Goal: Transaction & Acquisition: Purchase product/service

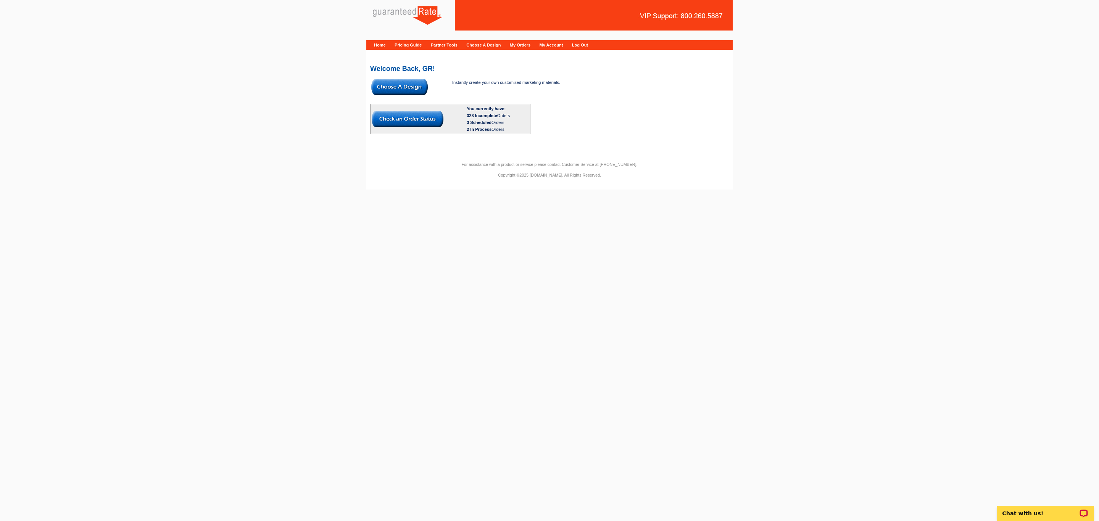
click at [395, 89] on img at bounding box center [399, 87] width 56 height 16
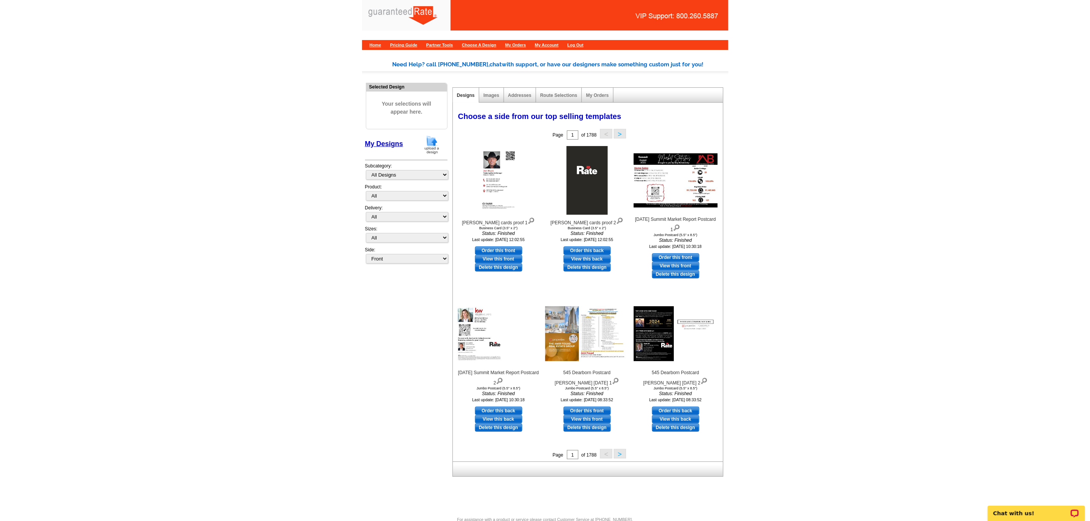
click at [434, 145] on img at bounding box center [432, 144] width 20 height 19
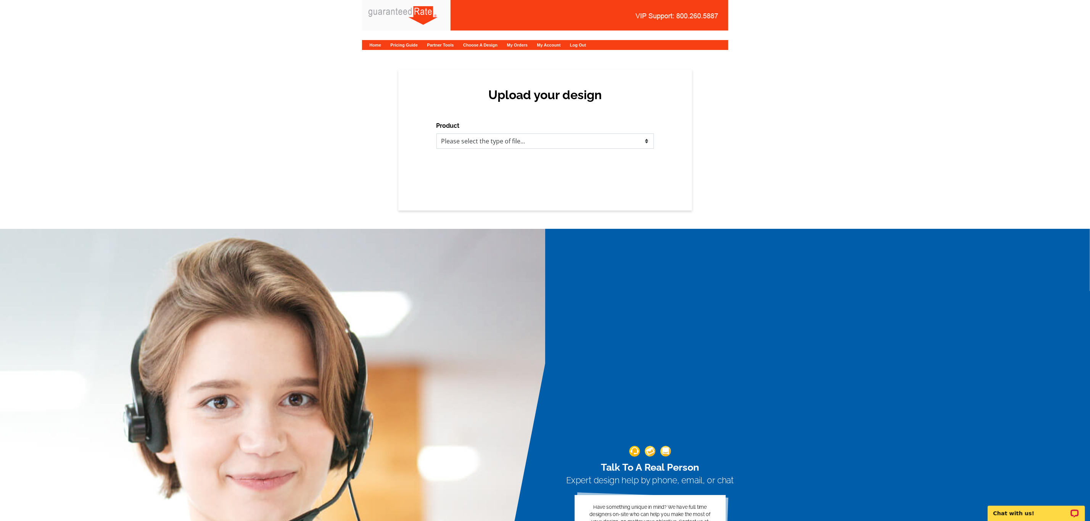
click at [482, 147] on select "Please select the type of file... Postcards Calendars Business Cards Letters an…" at bounding box center [544, 141] width 217 height 15
select select "3"
click at [436, 134] on select "Please select the type of file... Postcards Calendars Business Cards Letters an…" at bounding box center [544, 141] width 217 height 15
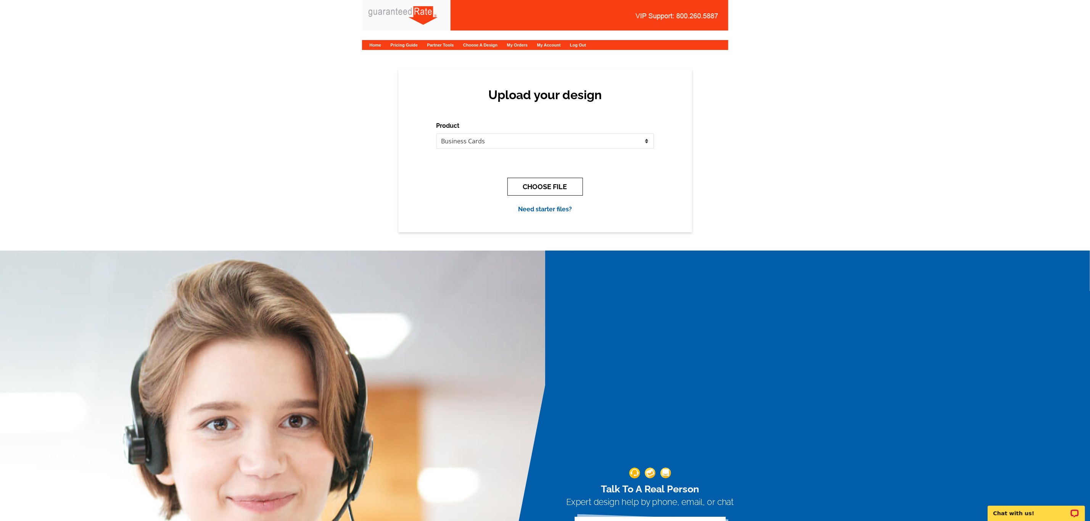
click at [560, 185] on button "CHOOSE FILE" at bounding box center [545, 187] width 76 height 18
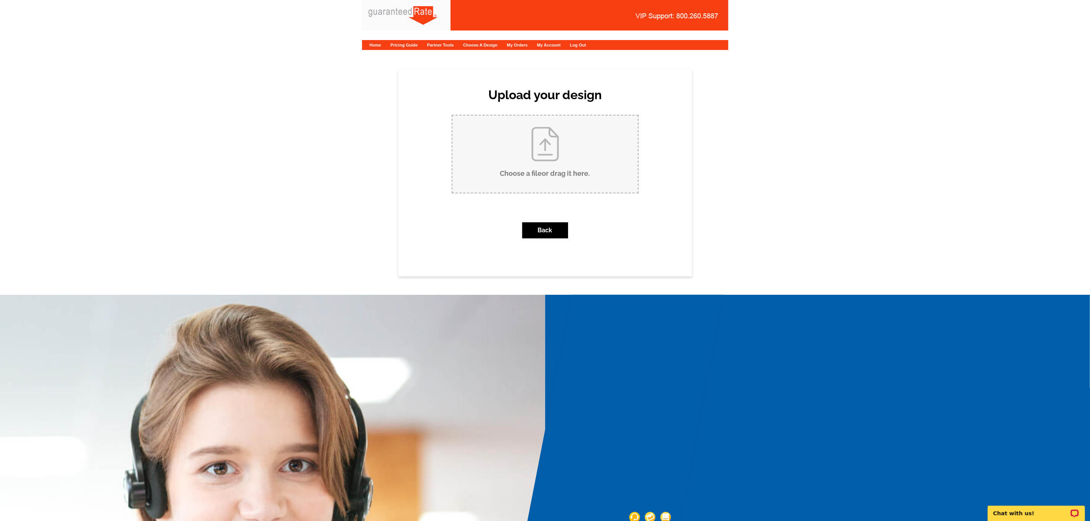
click at [514, 168] on input "Choose a file or drag it here ." at bounding box center [544, 154] width 185 height 77
type input "C:\fakepath\Joe Mascuch Business Card V1.pdf"
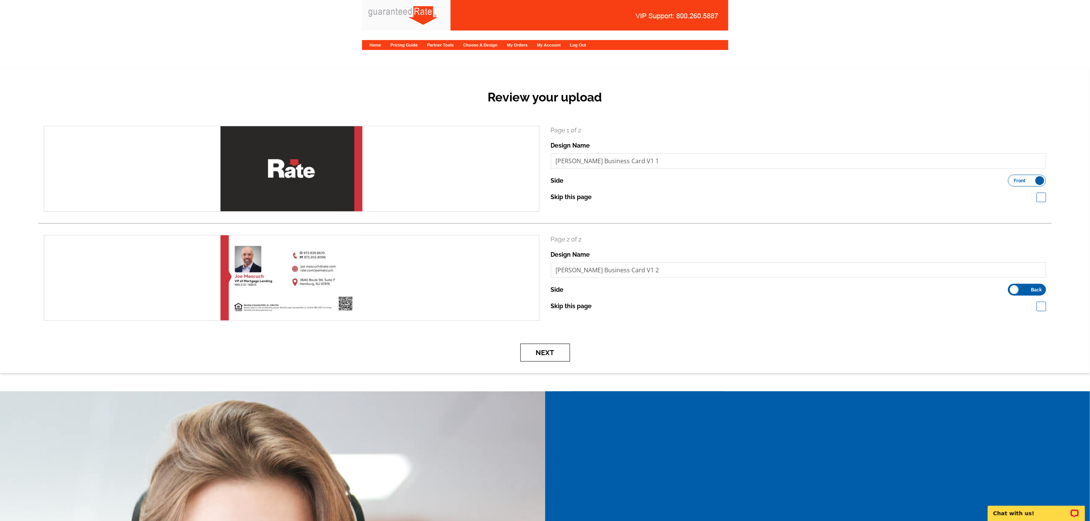
click at [553, 344] on button "Next" at bounding box center [545, 353] width 50 height 18
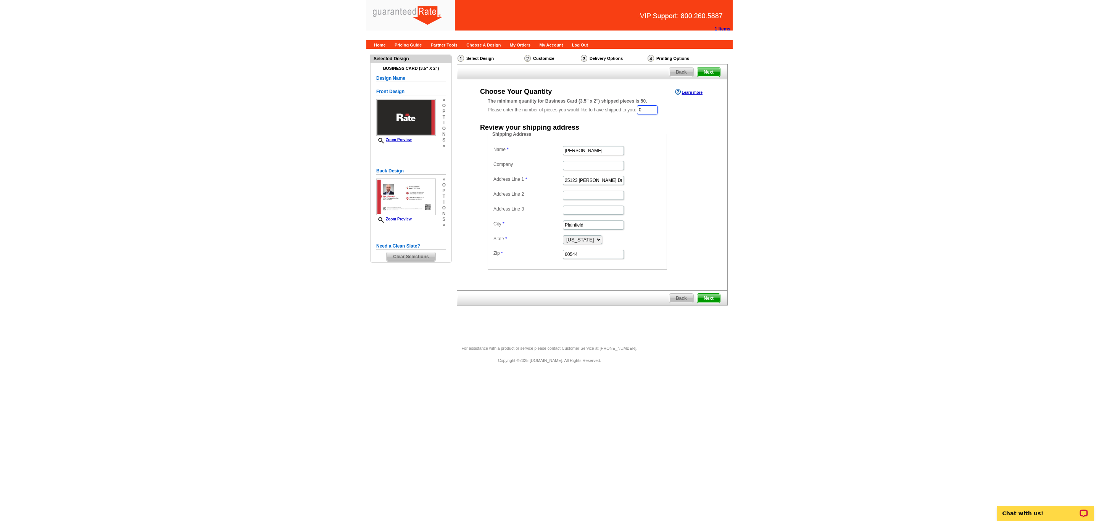
click at [653, 110] on input "0" at bounding box center [647, 109] width 21 height 9
type input "1000"
click at [584, 154] on input "Joe" at bounding box center [593, 151] width 61 height 9
type input "[PERSON_NAME]"
type input "Rate"
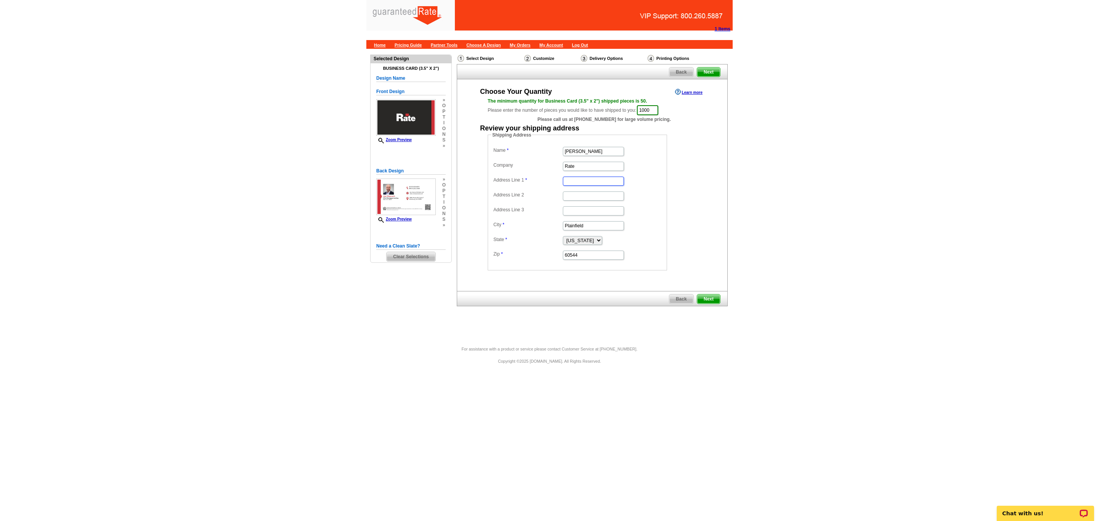
paste input "3640 Route 94"
type input "3640 Route 94"
click at [569, 197] on input "Address Line 2" at bounding box center [593, 195] width 61 height 9
type input "Suite F"
click at [582, 222] on input "Plainfield" at bounding box center [593, 225] width 61 height 9
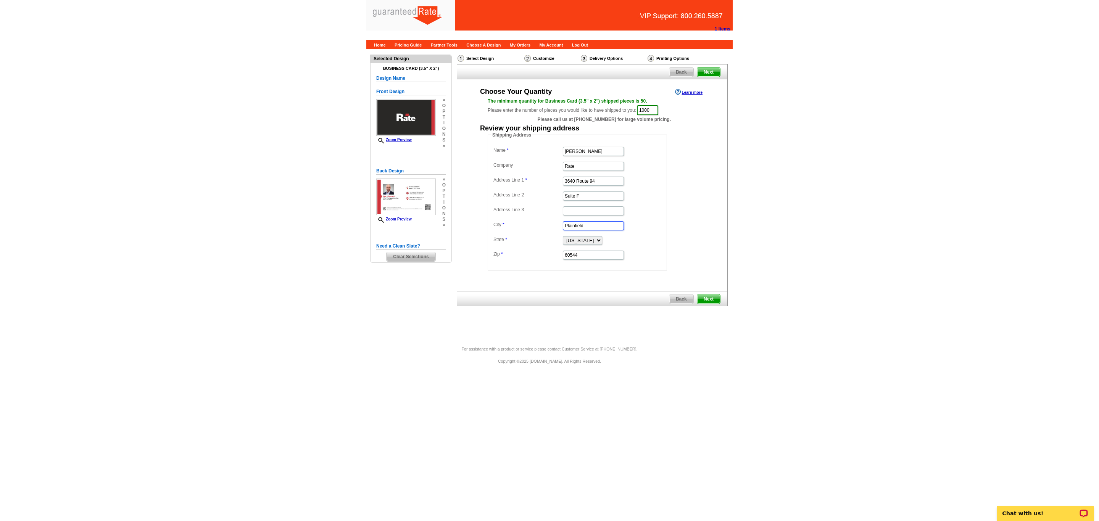
click at [582, 222] on input "Plainfield" at bounding box center [593, 225] width 61 height 9
paste input "Hamburg"
type input "Hamburg"
click at [571, 241] on select "Alabama Alaska Arizona Arkansas California Colorado Connecticut District of Col…" at bounding box center [582, 240] width 39 height 9
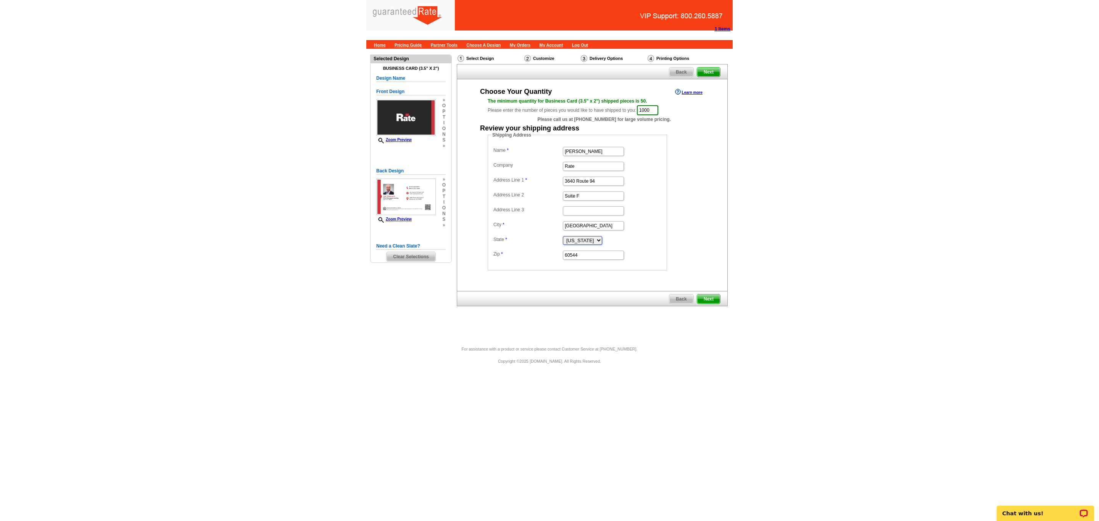
select select "NJ"
click at [563, 238] on select "Alabama Alaska Arizona Arkansas California Colorado Connecticut District of Col…" at bounding box center [582, 240] width 39 height 9
click at [585, 256] on input "60544" at bounding box center [593, 255] width 61 height 9
paste input "07419"
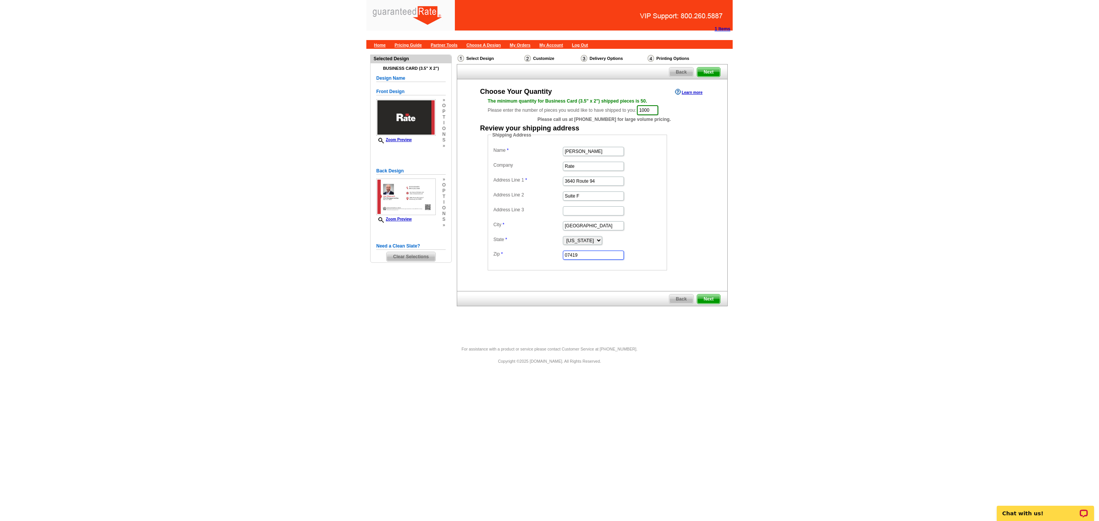
type input "07419"
click at [710, 295] on div "Back Next" at bounding box center [592, 298] width 271 height 15
click at [709, 298] on span "Next" at bounding box center [708, 298] width 23 height 9
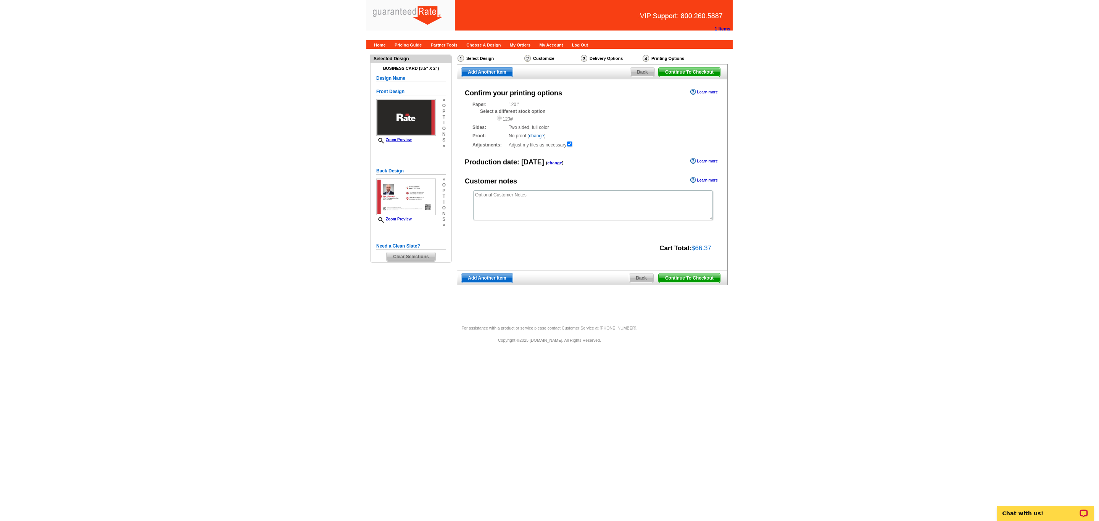
click at [687, 282] on span "Continue To Checkout" at bounding box center [688, 277] width 61 height 9
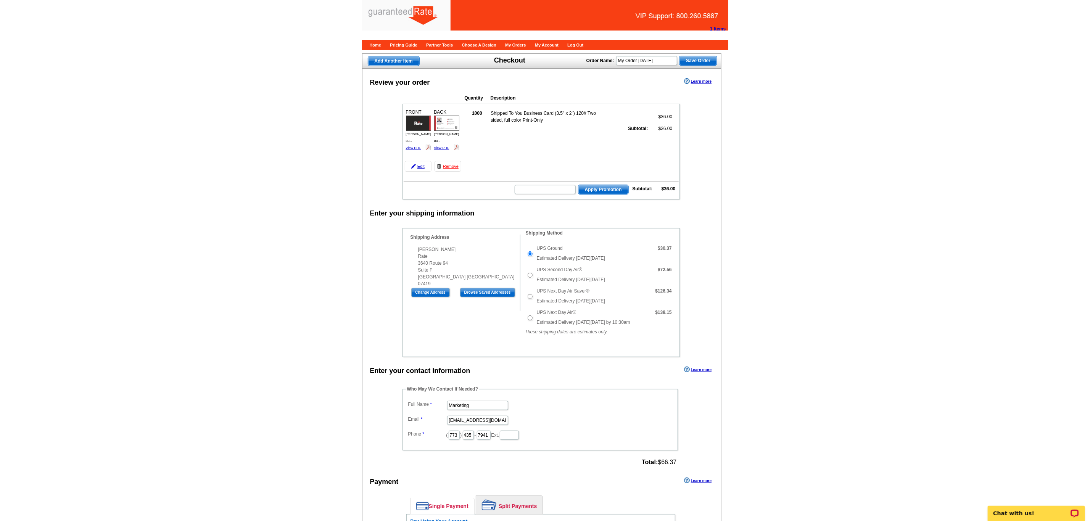
drag, startPoint x: 0, startPoint y: 0, endPoint x: 394, endPoint y: 411, distance: 569.2
click at [394, 411] on div "Who May We Contact If Needed? Full Name Marketing Email marketing@guaranteedrat…" at bounding box center [540, 427] width 307 height 82
type input "[PERSON_NAME]"
type input "[PERSON_NAME][EMAIL_ADDRESS][PERSON_NAME][DOMAIN_NAME]"
drag, startPoint x: 458, startPoint y: 447, endPoint x: 389, endPoint y: 442, distance: 68.8
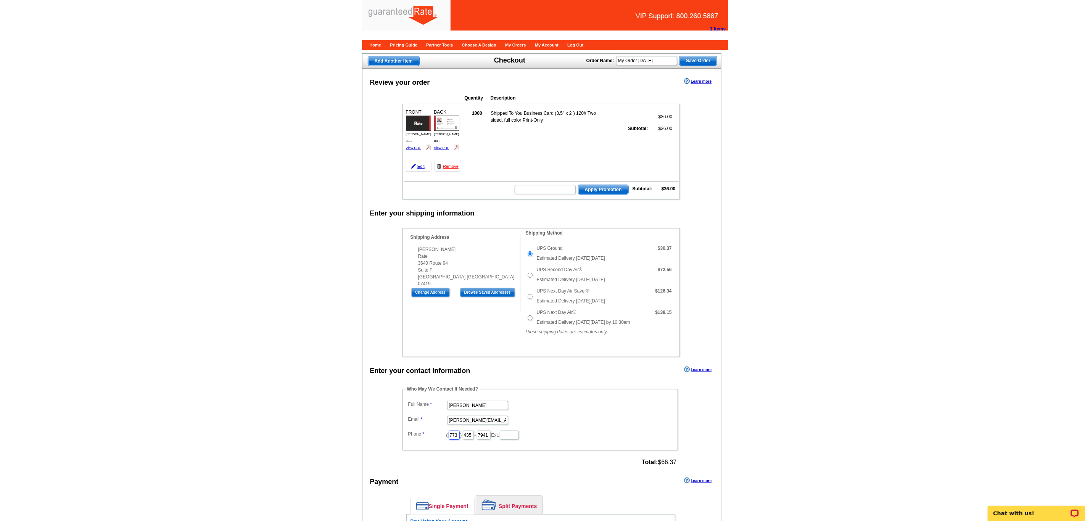
click at [389, 442] on div "Who May We Contact If Needed? Full Name Daniel Zorn Email daniel.zorn@rate.com …" at bounding box center [540, 427] width 307 height 82
type input "312"
type input "509"
type input "4245"
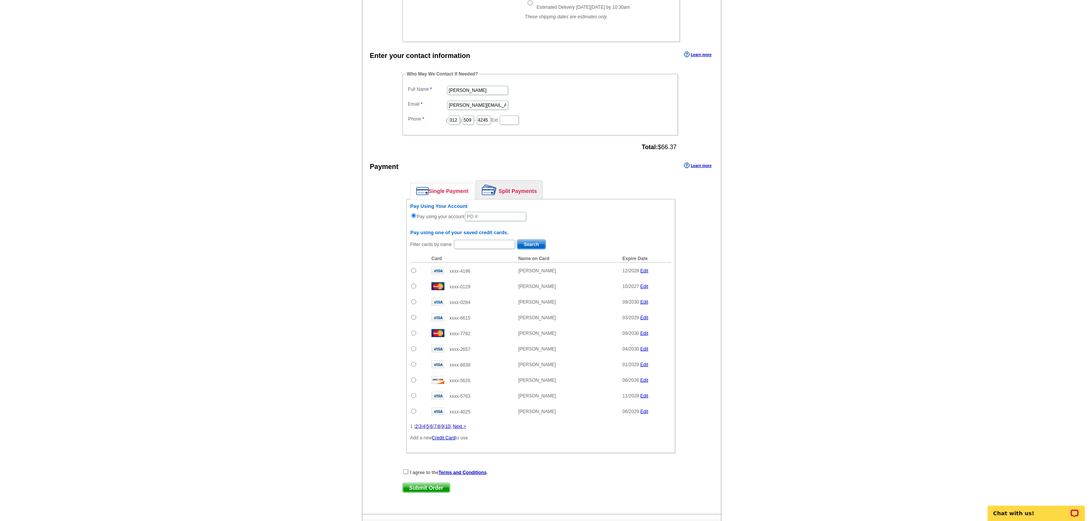
scroll to position [318, 0]
click at [499, 218] on input "text" at bounding box center [495, 213] width 61 height 9
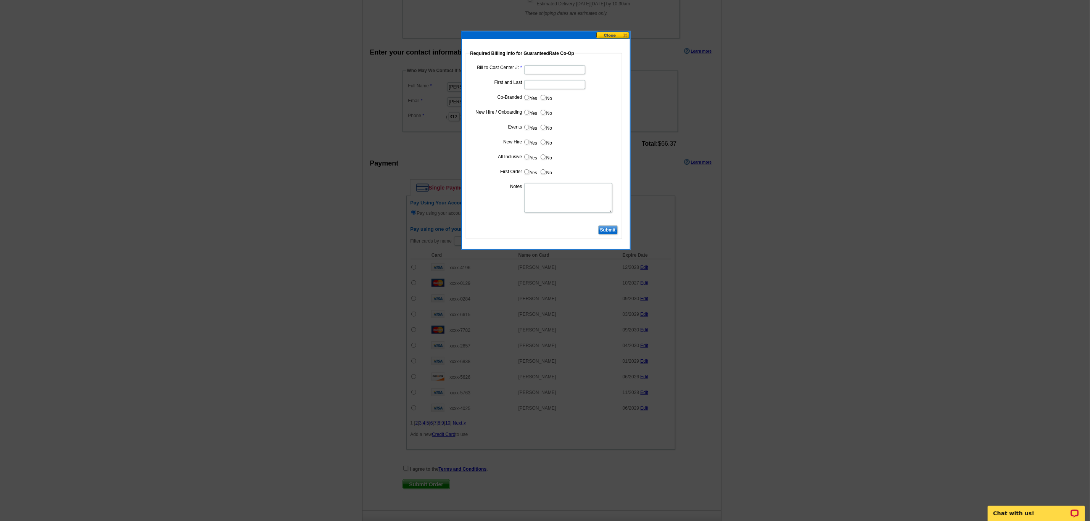
type input "10072025_DZ_241"
click at [550, 72] on input "Bill to Cost Center #:" at bounding box center [554, 69] width 61 height 9
type input "1"
type input "1600"
type input "[PERSON_NAME]"
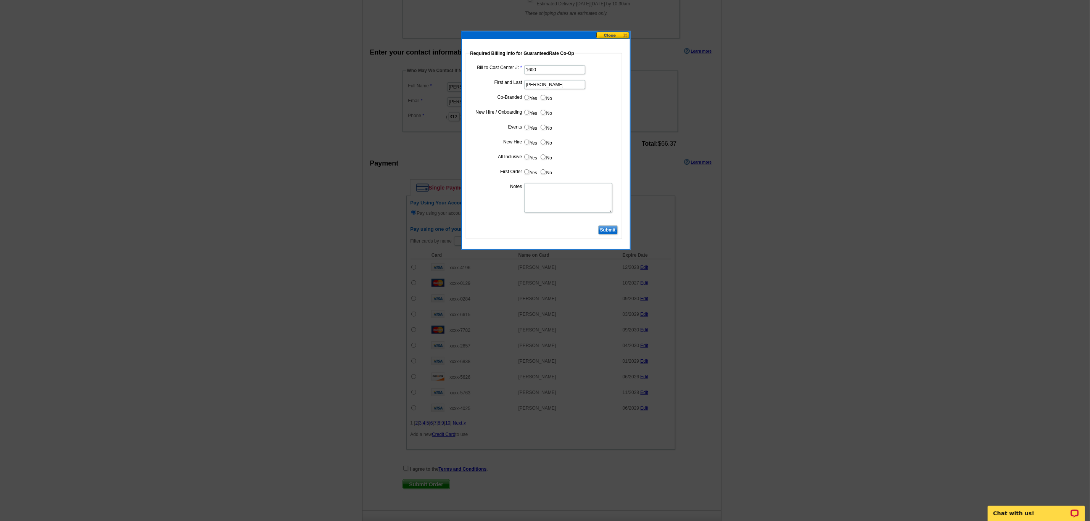
click at [542, 99] on input "No" at bounding box center [542, 97] width 5 height 5
radio input "true"
click at [524, 113] on input "Yes" at bounding box center [526, 112] width 5 height 5
radio input "true"
click at [543, 129] on input "No" at bounding box center [542, 127] width 5 height 5
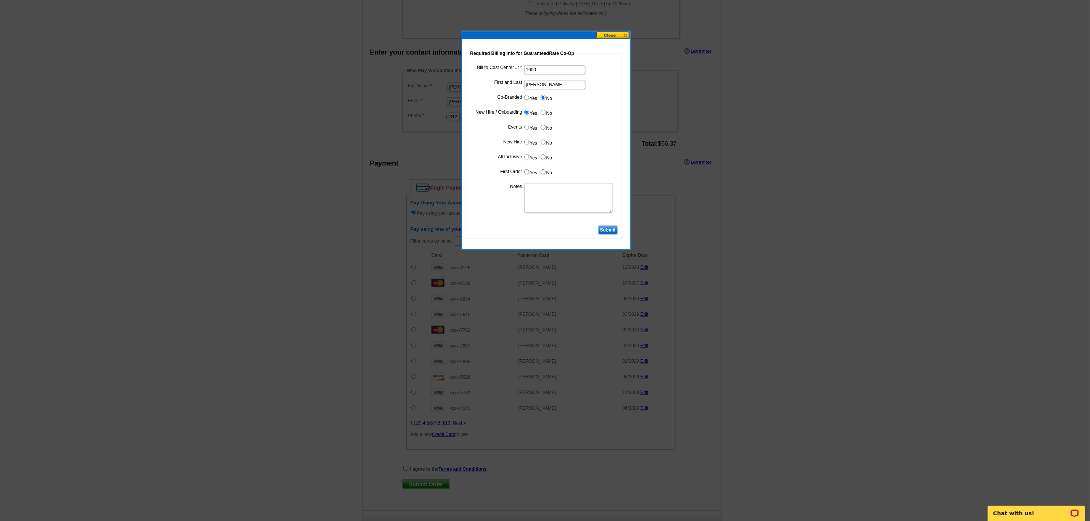
radio input "true"
click at [526, 145] on input "Yes" at bounding box center [526, 142] width 5 height 5
radio input "true"
click at [526, 158] on input "Yes" at bounding box center [526, 156] width 5 height 5
radio input "true"
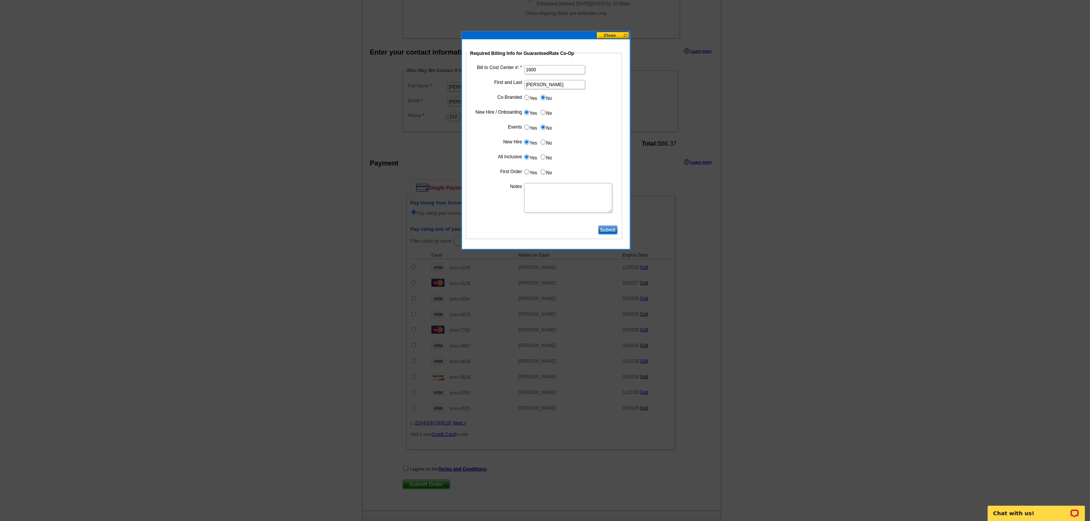
click at [525, 174] on input "Yes" at bounding box center [526, 171] width 5 height 5
radio input "true"
click at [543, 190] on textarea "Notes" at bounding box center [568, 198] width 88 height 30
type textarea "CC: 1600. First order business cards. Bill to branch not individual."
click at [614, 233] on input "Submit" at bounding box center [607, 229] width 19 height 9
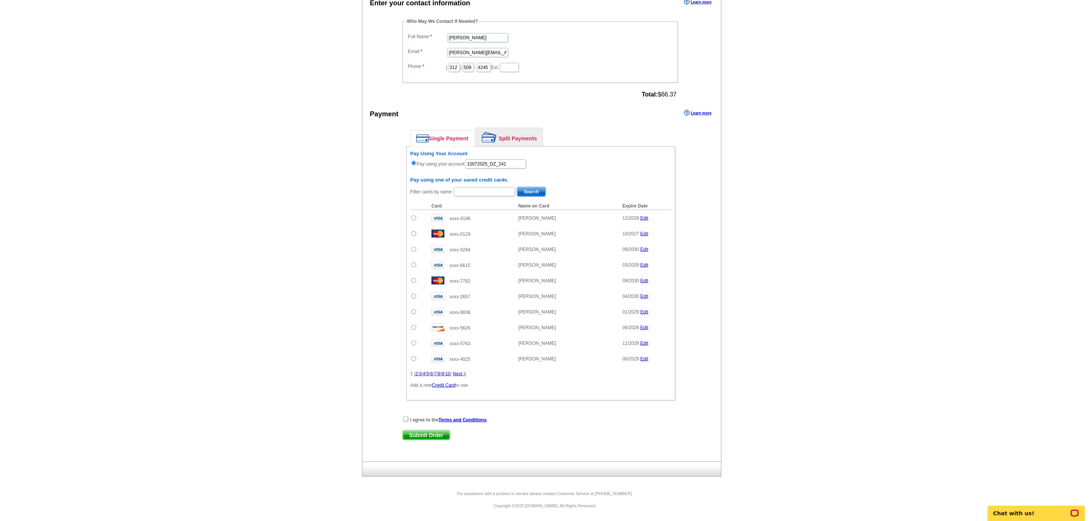
scroll to position [387, 0]
click at [407, 417] on input "checkbox" at bounding box center [405, 419] width 5 height 5
checkbox input "true"
click at [433, 435] on span "Submit Order" at bounding box center [426, 435] width 47 height 9
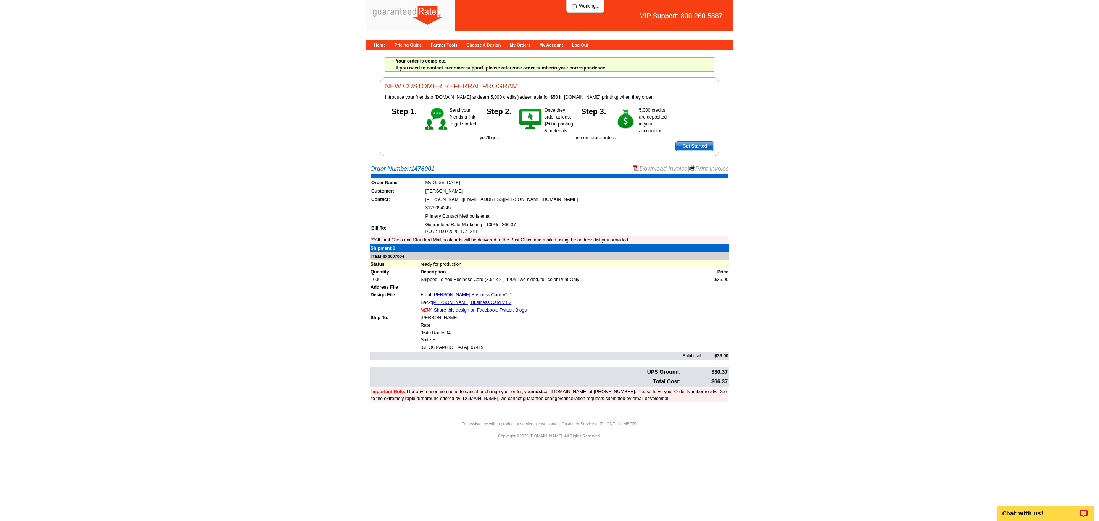
click at [656, 172] on link "Download Invoice" at bounding box center [660, 169] width 54 height 6
